Goal: Information Seeking & Learning: Learn about a topic

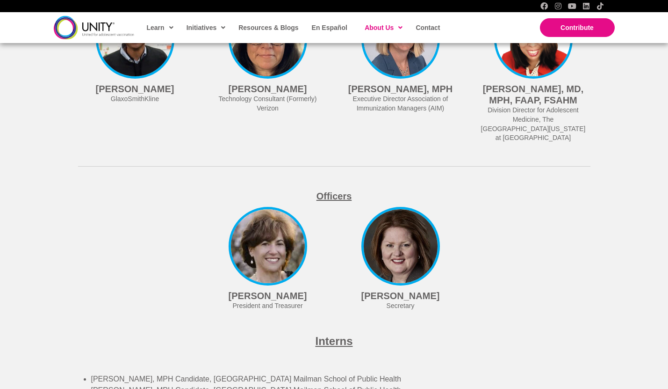
scroll to position [2479, 0]
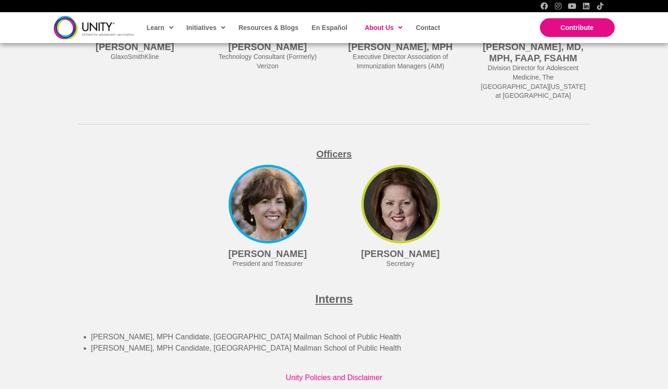
click at [400, 198] on img at bounding box center [401, 204] width 79 height 79
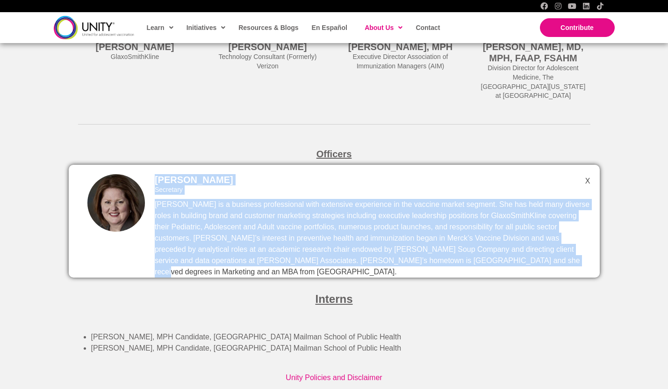
drag, startPoint x: 152, startPoint y: 192, endPoint x: 468, endPoint y: 249, distance: 320.8
click at [468, 249] on div "[PERSON_NAME] Secretary [PERSON_NAME] is a business professional with extensive…" at bounding box center [334, 221] width 531 height 113
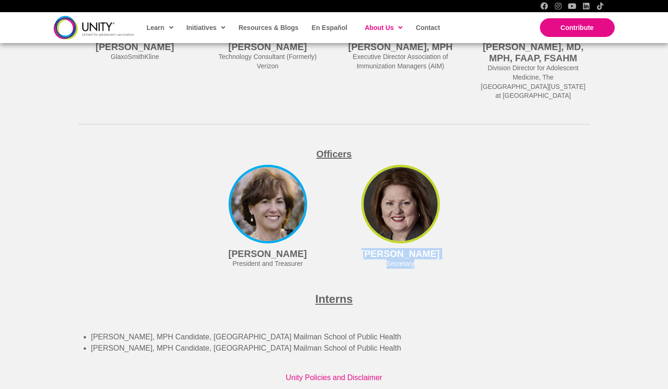
click at [399, 235] on div "[PERSON_NAME] Secretary [PERSON_NAME] is a business professional with extensive…" at bounding box center [401, 219] width 114 height 109
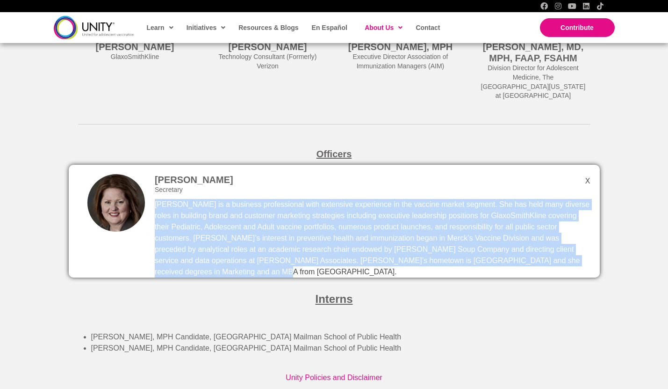
drag, startPoint x: 590, startPoint y: 247, endPoint x: 155, endPoint y: 196, distance: 438.4
click at [155, 199] on p "[PERSON_NAME] is a business professional with extensive experience in the vacci…" at bounding box center [373, 238] width 436 height 79
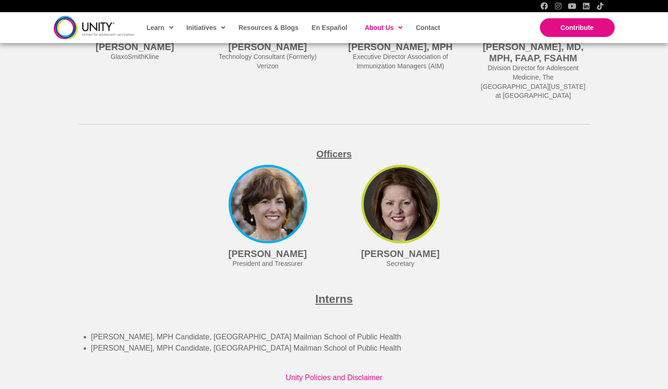
click at [396, 208] on img at bounding box center [401, 204] width 79 height 79
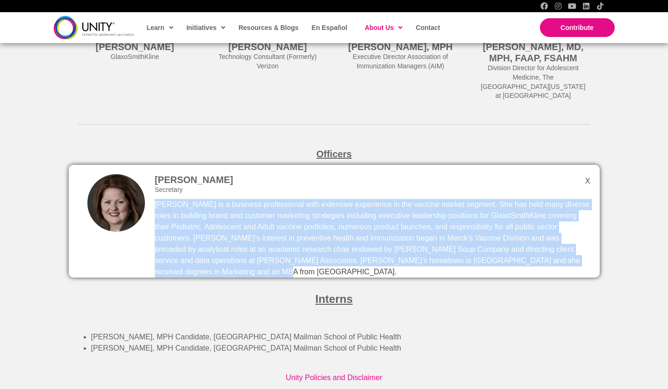
copy p "[PERSON_NAME] is a business professional with extensive experience in the vacci…"
click at [437, 94] on div "[PERSON_NAME], MPH Executive Director Association of Immunization Managers (AIM)" at bounding box center [400, 33] width 133 height 161
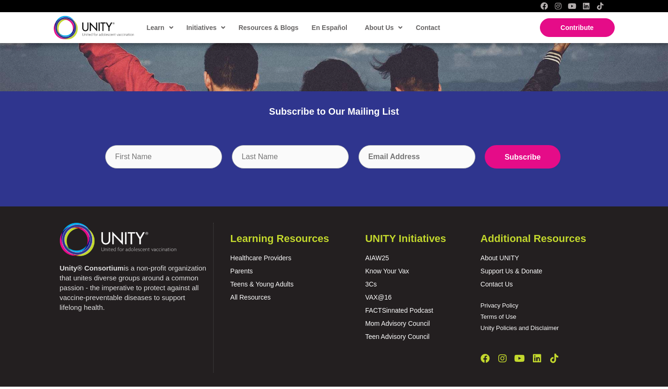
scroll to position [1835, 0]
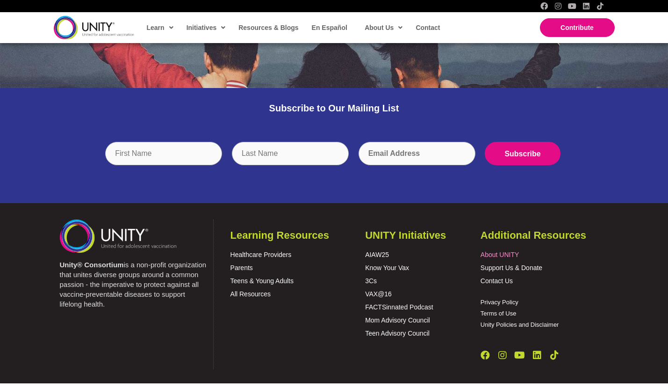
click at [501, 251] on link "About UNITY" at bounding box center [500, 254] width 38 height 7
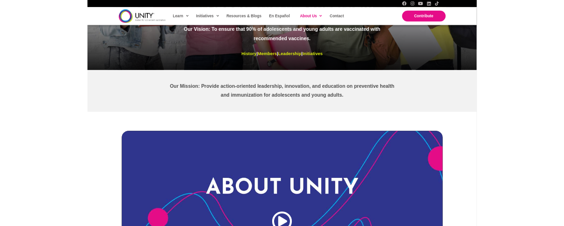
scroll to position [281, 0]
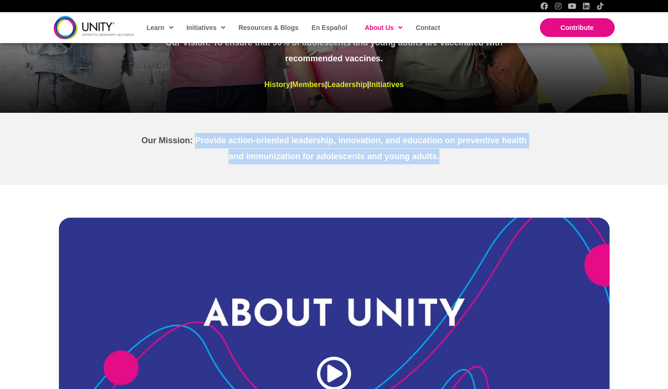
drag, startPoint x: 443, startPoint y: 153, endPoint x: 196, endPoint y: 144, distance: 248.1
click at [196, 144] on p "Our Mission: Provide action-oriented leadership, innovation, and education on p…" at bounding box center [334, 148] width 397 height 31
copy p "Provide action-oriented leadership, innovation, and education on preventive hea…"
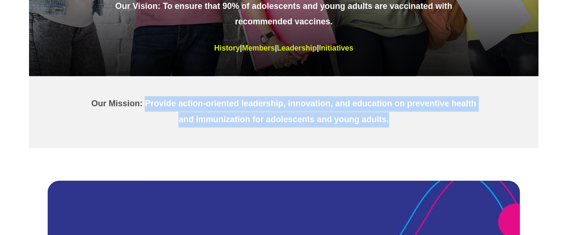
scroll to position [302, 0]
